Goal: Task Accomplishment & Management: Use online tool/utility

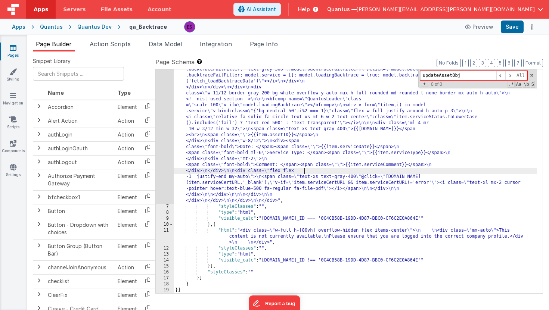
scroll to position [1288, 0]
click at [98, 44] on span "Action Scripts" at bounding box center [110, 43] width 41 height 7
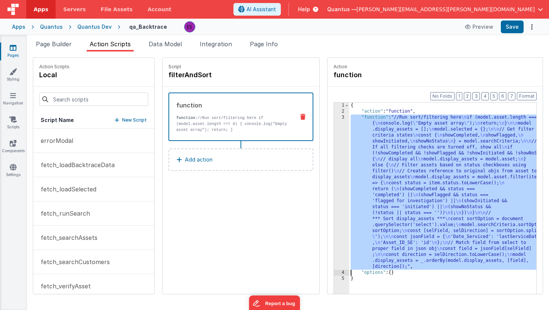
click at [420, 175] on div "{ "action" : "function" , "function" : "//Run sort/filtering here \n if (model.…" at bounding box center [452, 216] width 207 height 227
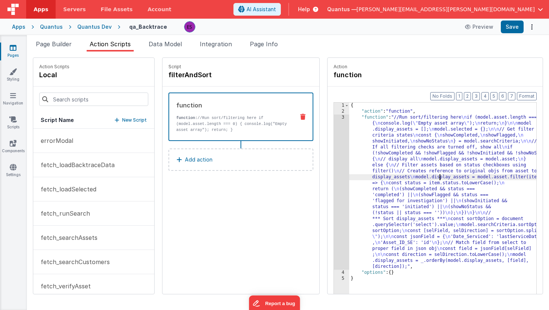
click at [334, 164] on div "3" at bounding box center [341, 192] width 15 height 155
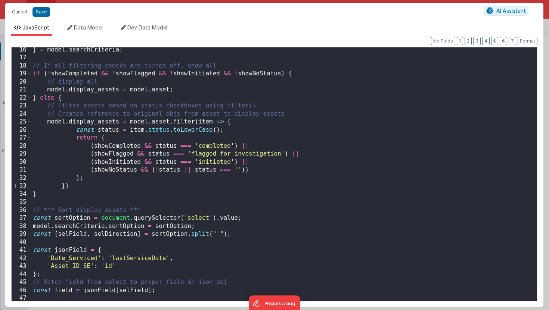
scroll to position [118, 0]
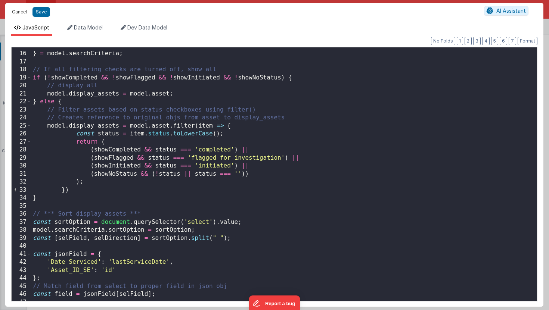
click at [14, 10] on button "Cancel" at bounding box center [19, 12] width 22 height 10
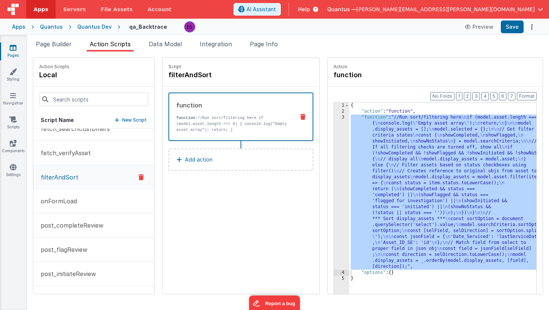
scroll to position [143, 0]
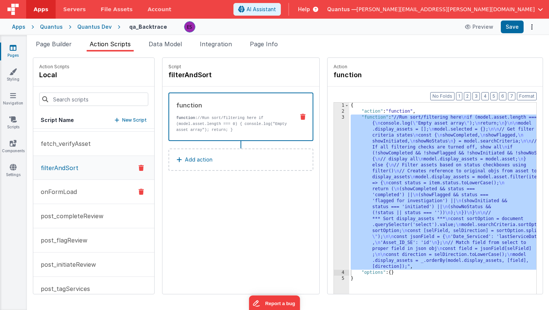
click at [67, 192] on p "onFormLoad" at bounding box center [56, 191] width 41 height 9
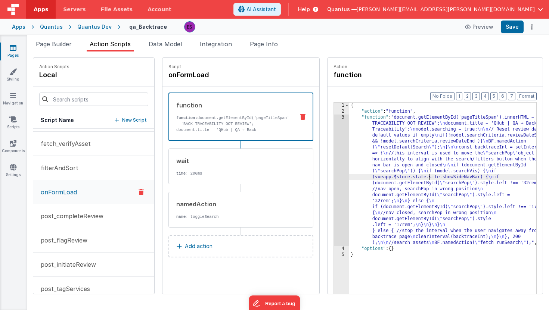
click at [410, 180] on div "{ "action" : "function" , "function" : "document.getElementById('pageTitleSpan'…" at bounding box center [452, 216] width 207 height 227
click at [334, 164] on div "3" at bounding box center [341, 180] width 15 height 131
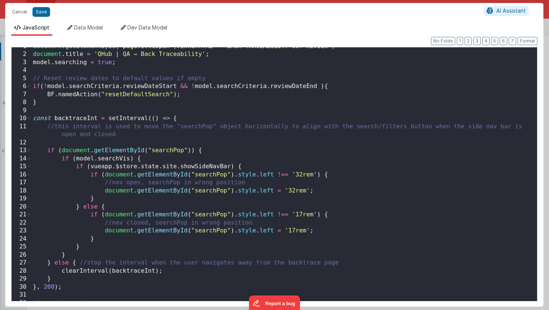
scroll to position [0, 0]
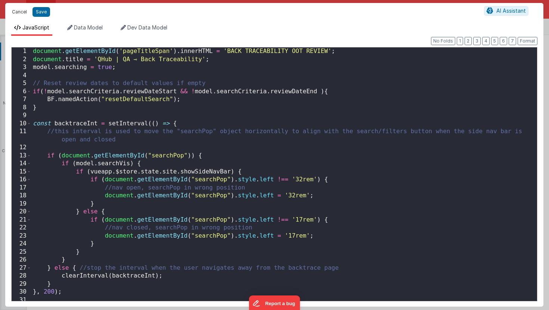
click at [23, 12] on button "Cancel" at bounding box center [19, 12] width 22 height 10
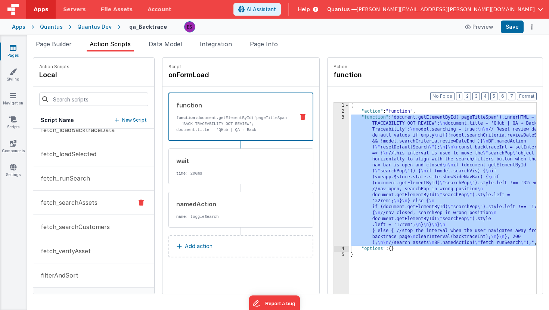
scroll to position [27, 0]
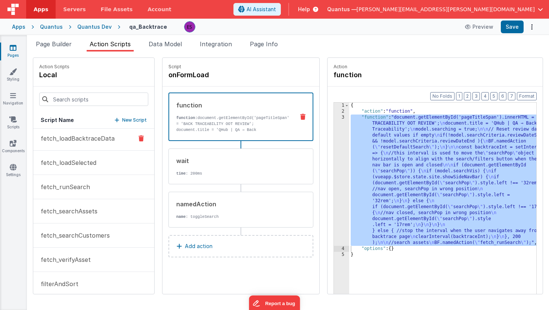
click at [86, 149] on button "fetch_loadBacktraceData" at bounding box center [93, 139] width 121 height 24
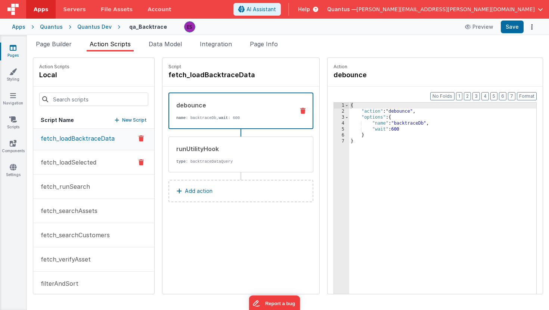
click at [81, 162] on p "fetch_loadSelected" at bounding box center [66, 162] width 60 height 9
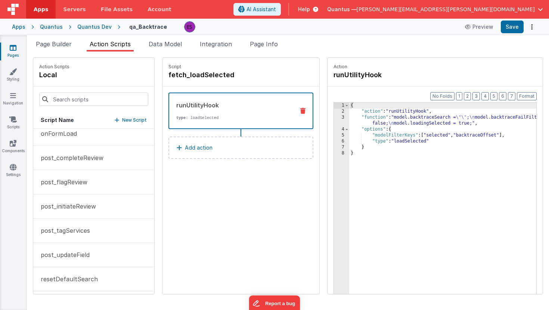
scroll to position [253, 0]
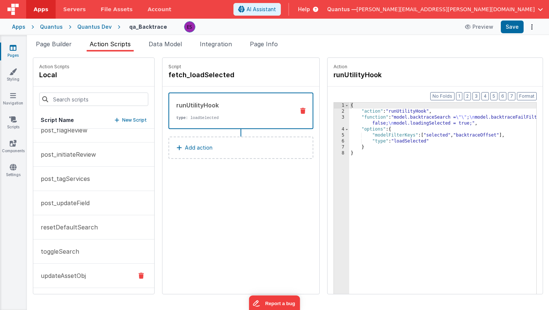
click at [75, 275] on p "updateAssetObj" at bounding box center [61, 275] width 50 height 9
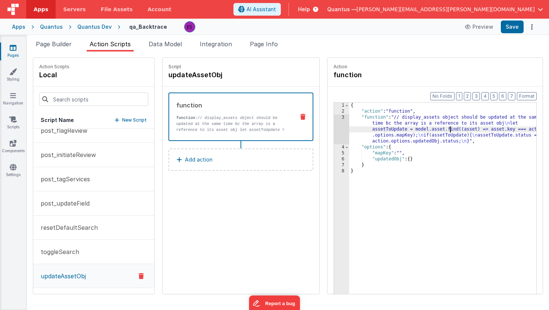
click at [431, 131] on div "{ "action" : "function" , "function" : "// display_assets object should be upda…" at bounding box center [452, 216] width 207 height 227
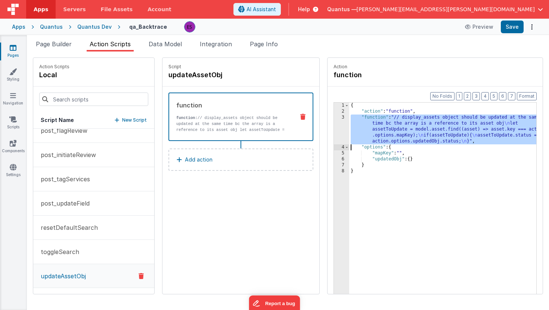
click at [334, 131] on div "3" at bounding box center [341, 130] width 15 height 30
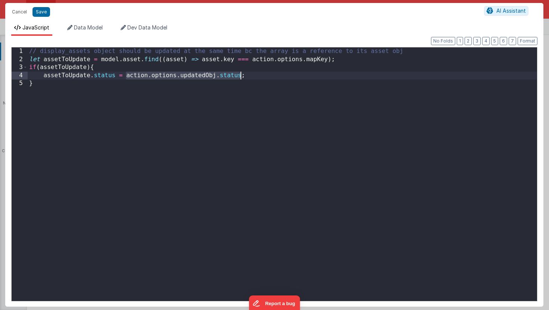
drag, startPoint x: 126, startPoint y: 75, endPoint x: 240, endPoint y: 74, distance: 114.3
click at [240, 74] on div "// display_assets object should be updated at the same time bc the array is a r…" at bounding box center [282, 182] width 509 height 270
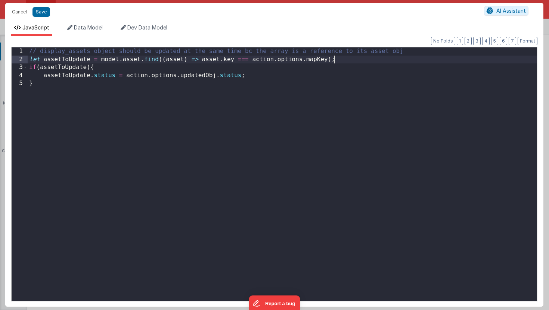
click at [376, 59] on div "// display_assets object should be updated at the same time bc the array is a r…" at bounding box center [282, 182] width 509 height 270
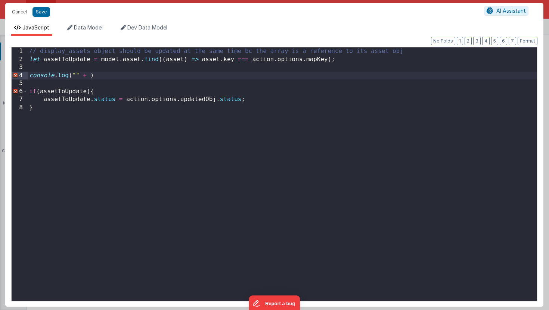
paste textarea
click at [75, 75] on div "// display_assets object should be updated at the same time bc the array is a r…" at bounding box center [282, 182] width 509 height 270
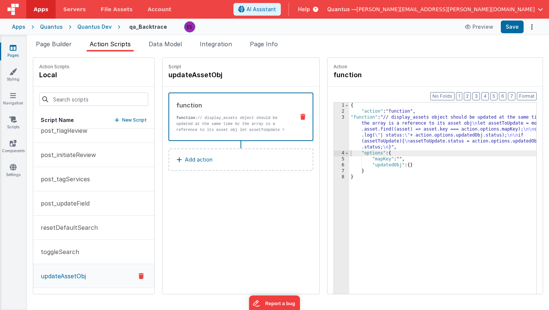
click at [362, 129] on div "{ "action" : "function" , "function" : "// display_assets object should be upda…" at bounding box center [452, 216] width 207 height 227
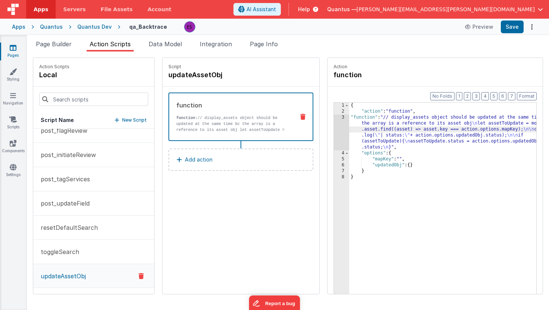
click at [334, 134] on div "3" at bounding box center [341, 133] width 15 height 36
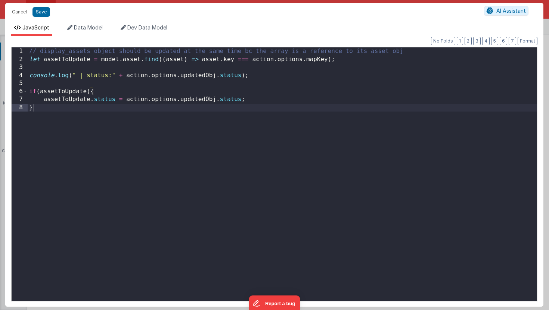
click at [75, 74] on div "// display_assets object should be updated at the same time bc the array is a r…" at bounding box center [282, 182] width 509 height 270
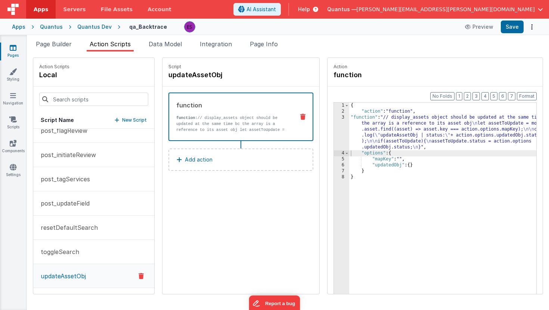
click at [349, 128] on div "{ "action" : "function" , "function" : "// display_assets object should be upda…" at bounding box center [452, 216] width 207 height 227
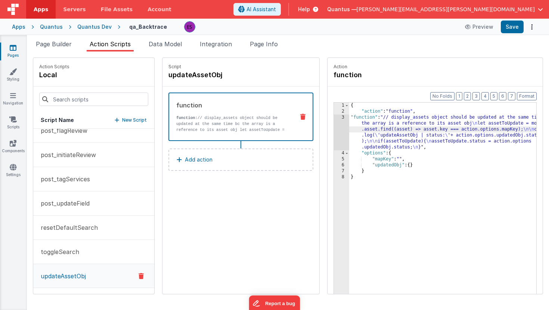
click at [334, 133] on div "3" at bounding box center [341, 133] width 15 height 36
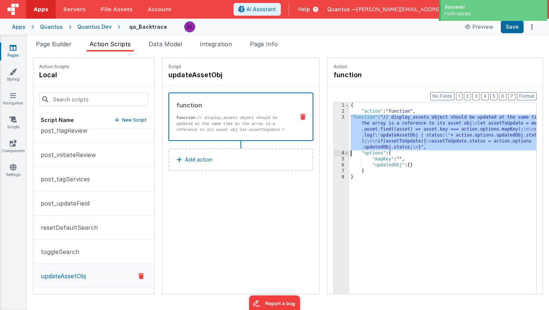
click at [363, 135] on div "{ "action" : "function" , "function" : "// display_assets object should be upda…" at bounding box center [452, 216] width 207 height 227
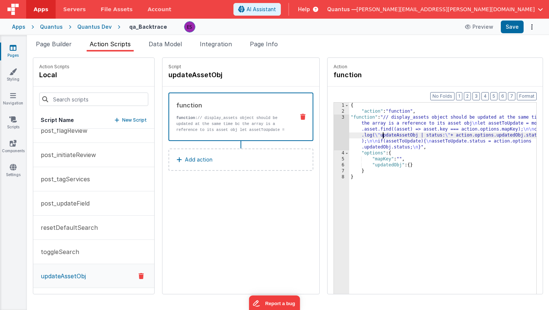
click at [334, 131] on div "3" at bounding box center [341, 133] width 15 height 36
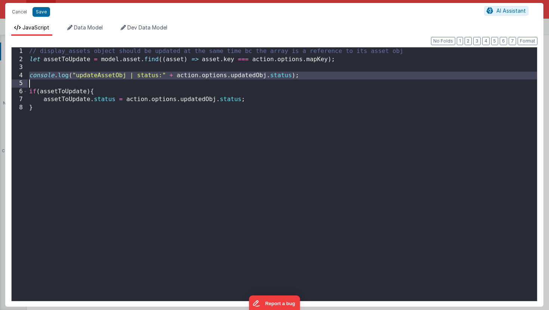
drag, startPoint x: 30, startPoint y: 75, endPoint x: 32, endPoint y: 80, distance: 5.2
click at [32, 80] on div "// display_assets object should be updated at the same time bc the array is a r…" at bounding box center [282, 182] width 509 height 270
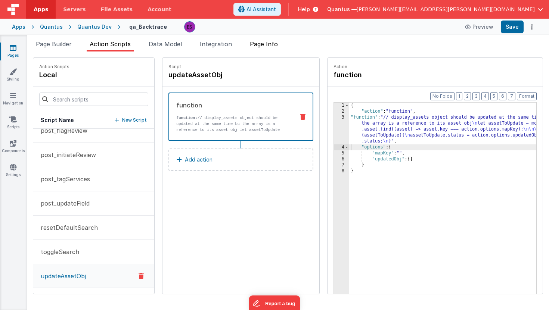
click at [260, 46] on span "Page Info" at bounding box center [264, 43] width 28 height 7
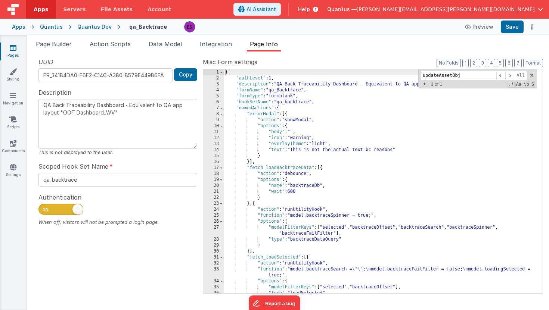
scroll to position [0, 0]
click at [360, 92] on div "{ "authLevel" : 1 , "description" : "QA Back Traceability Dashboard - Equivalen…" at bounding box center [380, 187] width 313 height 236
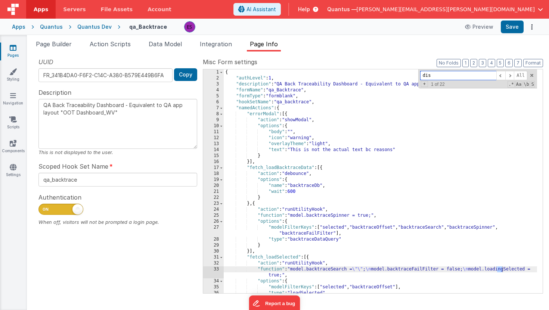
scroll to position [163, 0]
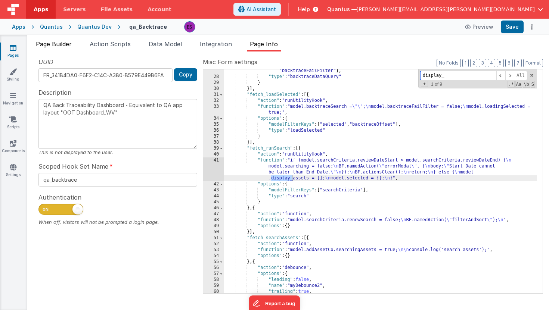
type input "display_"
click at [56, 47] on span "Page Builder" at bounding box center [54, 43] width 36 height 7
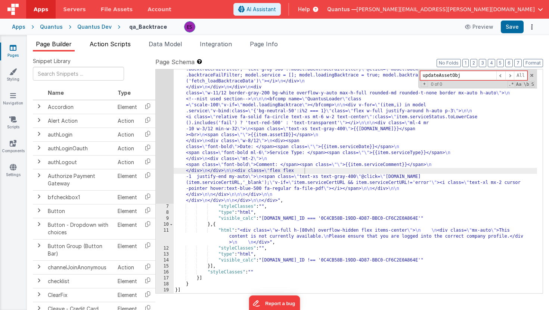
click at [105, 40] on li "Action Scripts" at bounding box center [110, 46] width 47 height 12
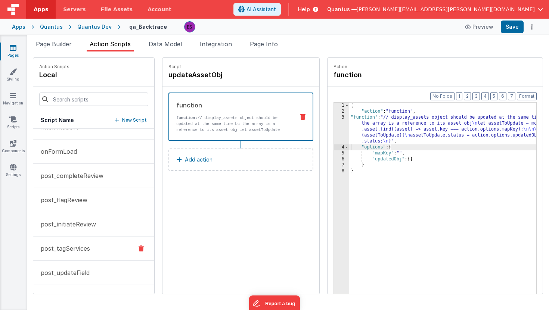
scroll to position [0, 0]
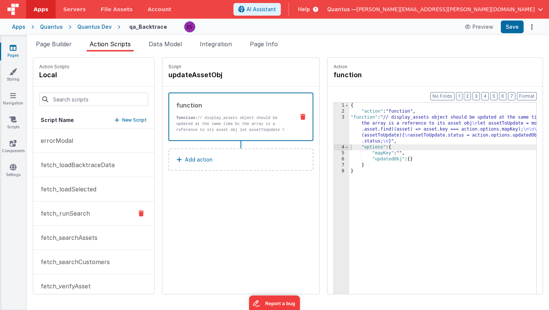
click at [60, 209] on p "fetch_runSearch" at bounding box center [63, 213] width 54 height 9
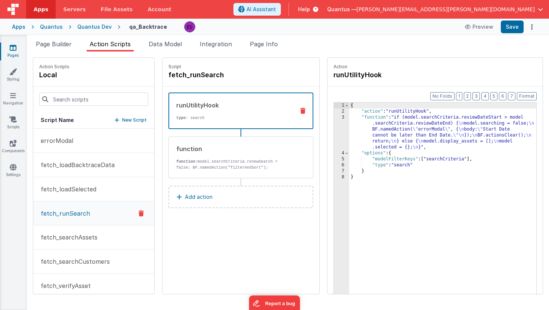
click at [354, 137] on div "{ "action" : "runUtilityHook" , "function" : "if (model.searchCriteria.reviewDa…" at bounding box center [452, 216] width 207 height 227
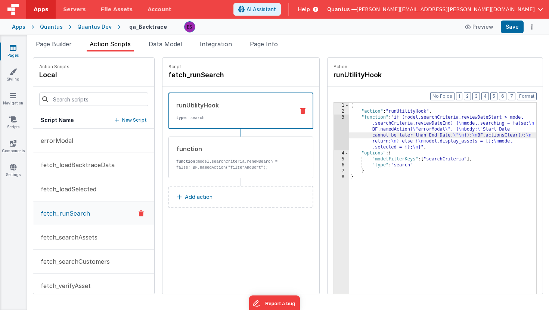
click at [334, 136] on div "3" at bounding box center [341, 133] width 15 height 36
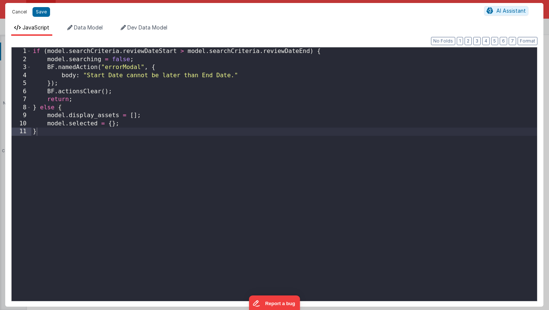
click at [18, 13] on button "Cancel" at bounding box center [19, 12] width 22 height 10
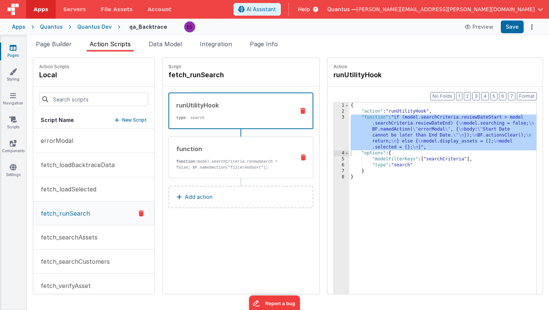
click at [172, 156] on div "function function: model.searchCriteria.renewSearch = false; BF.namedAction("fi…" at bounding box center [229, 158] width 120 height 26
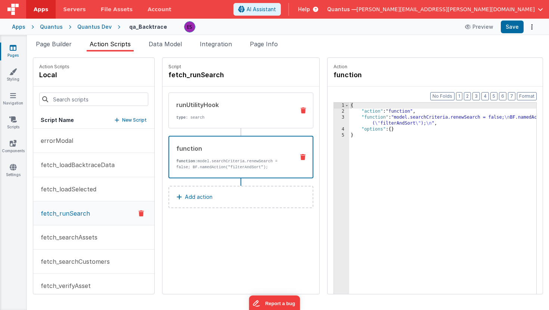
click at [207, 118] on p "type : search" at bounding box center [232, 118] width 113 height 6
